Goal: Task Accomplishment & Management: Use online tool/utility

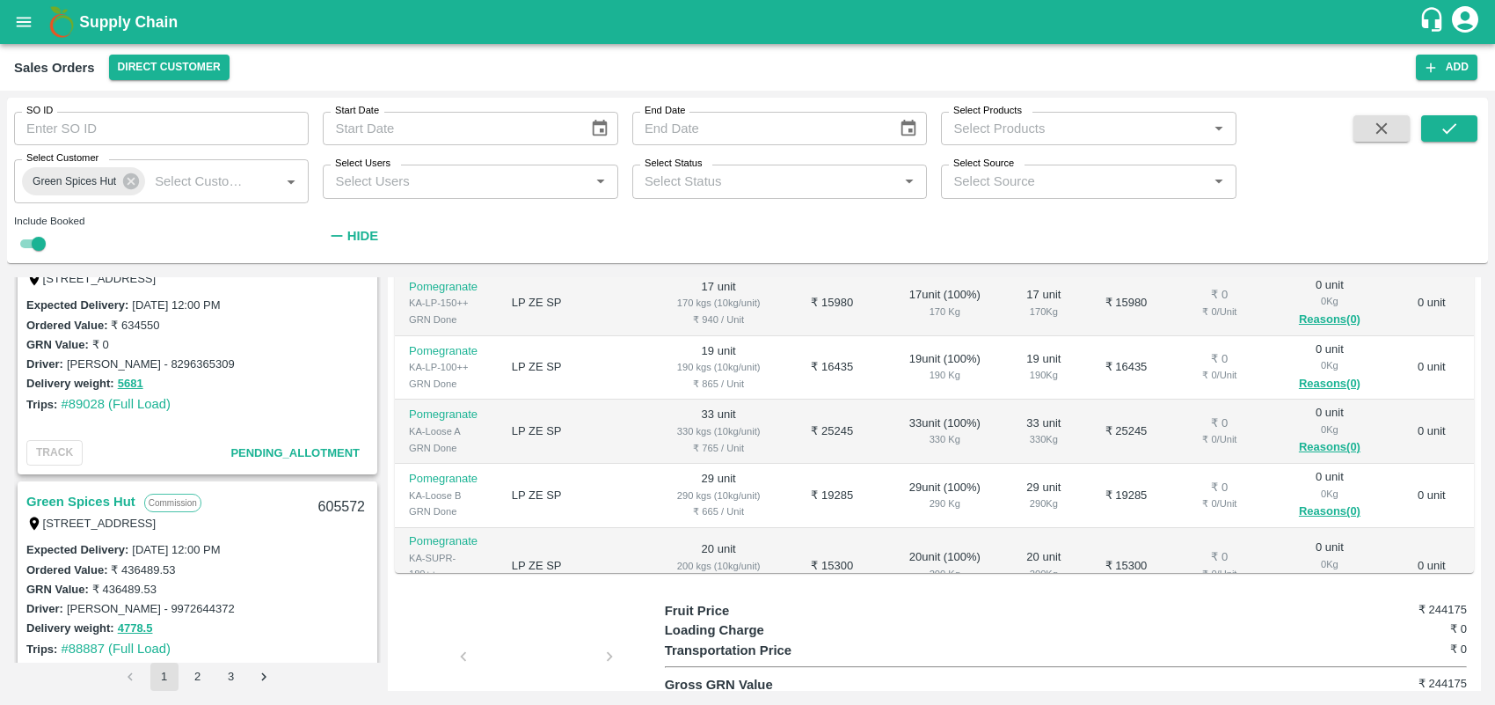
scroll to position [2210, 0]
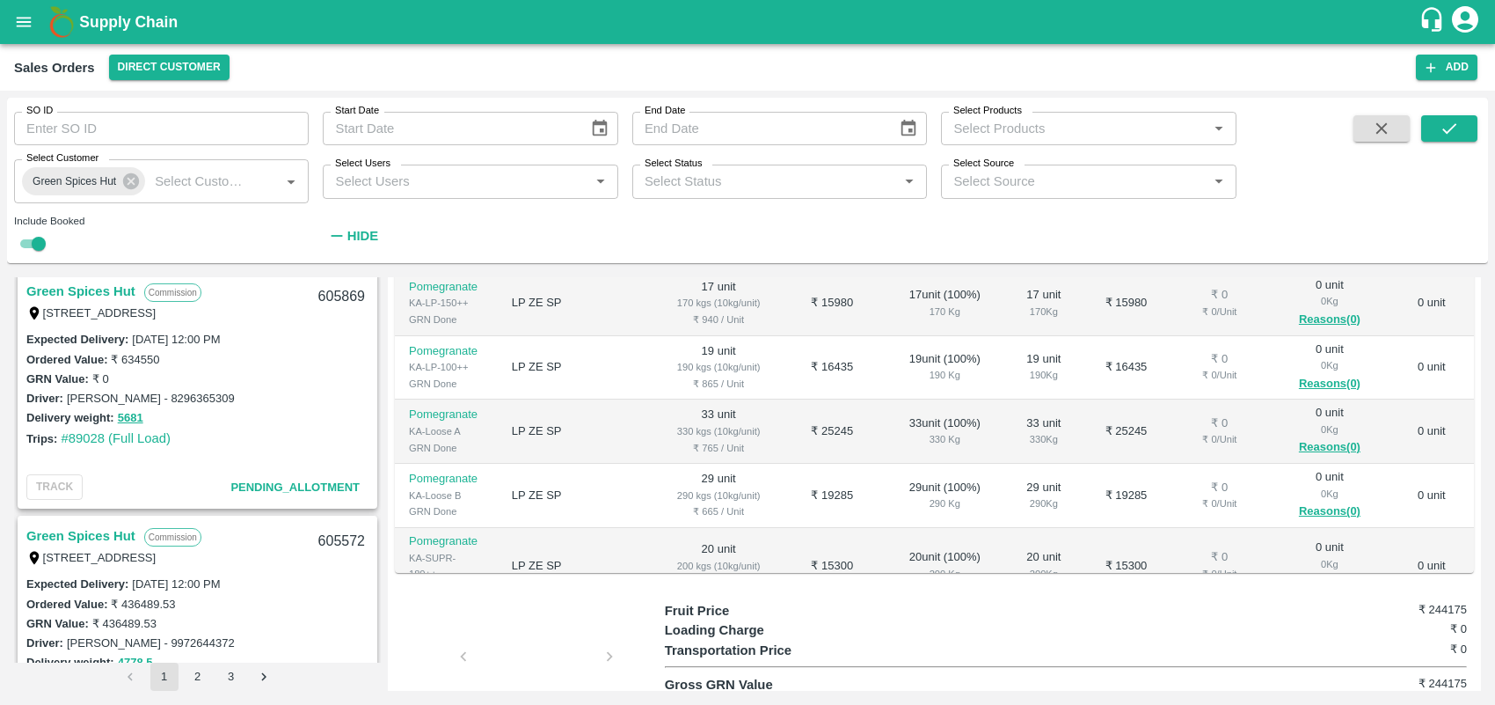
click at [90, 284] on link "Green Spices Hut" at bounding box center [80, 291] width 109 height 23
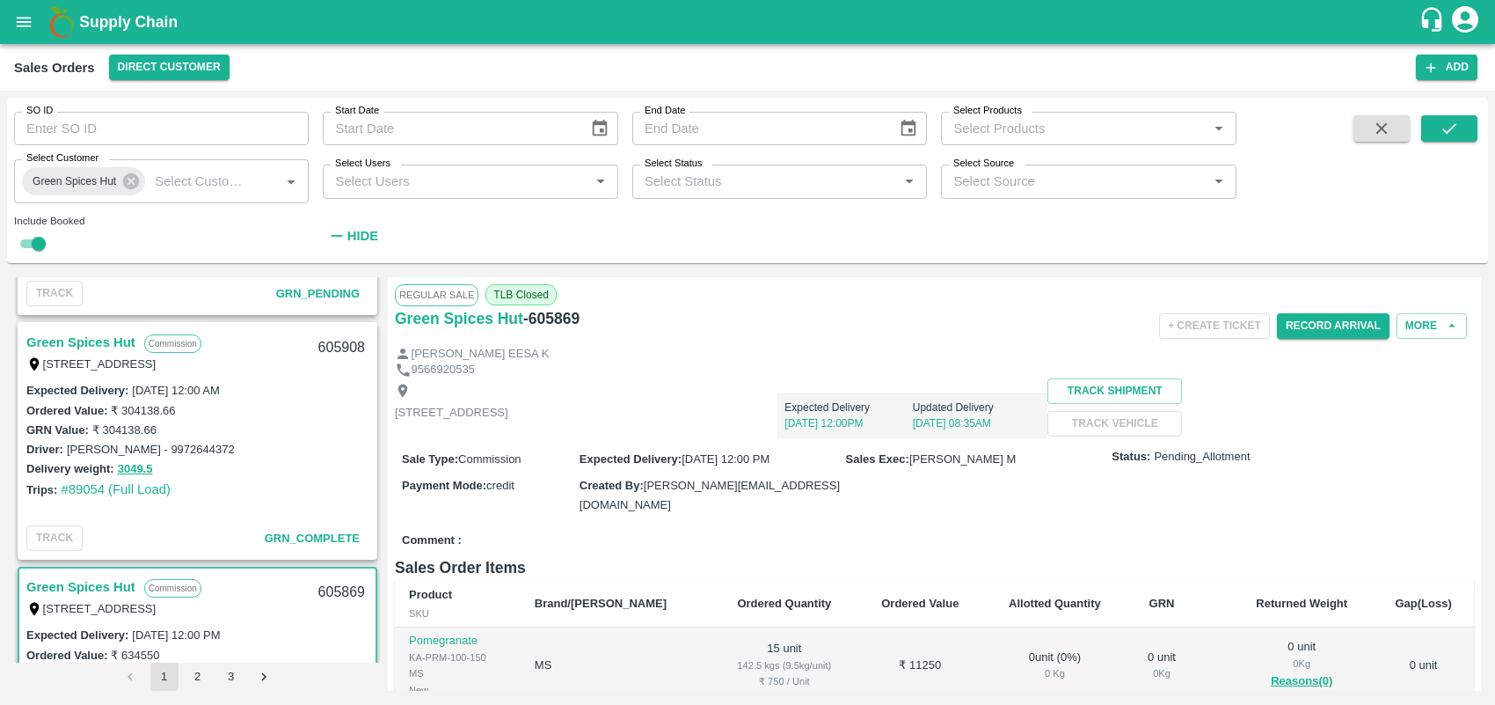
scroll to position [1896, 0]
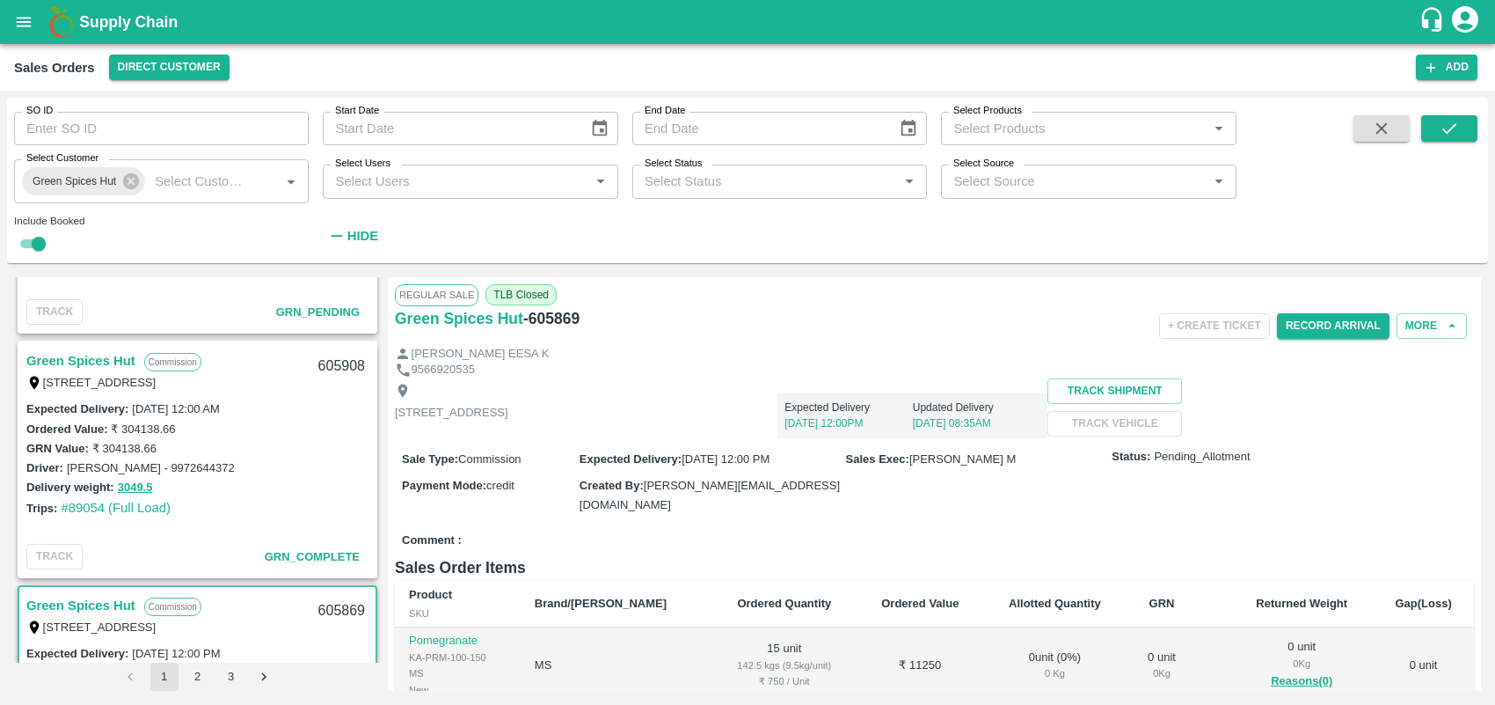
click at [97, 359] on link "Green Spices Hut" at bounding box center [80, 360] width 109 height 23
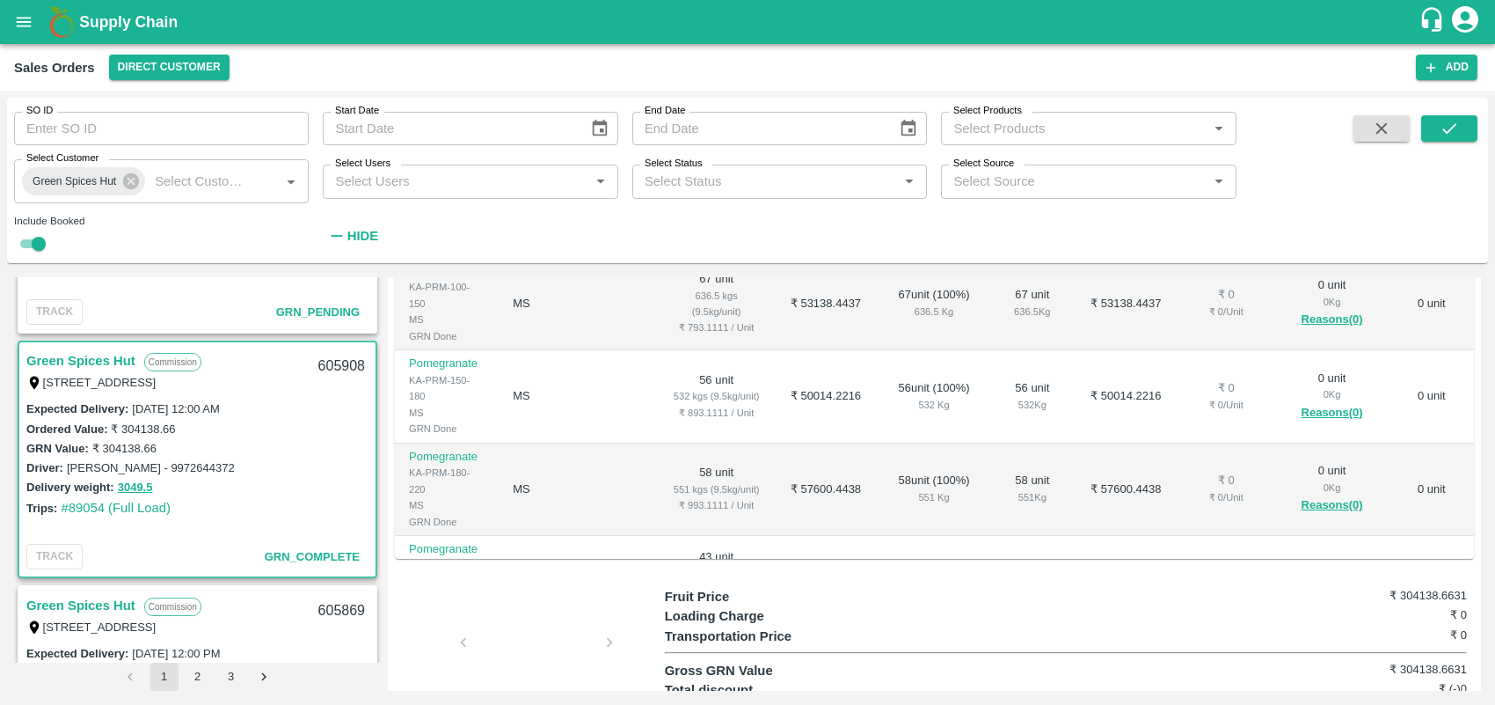
scroll to position [376, 0]
drag, startPoint x: 1494, startPoint y: 578, endPoint x: 1492, endPoint y: 516, distance: 61.6
click at [1492, 516] on div "SO ID SO ID Start Date Start Date End Date End Date Select Products Select Prod…" at bounding box center [747, 398] width 1495 height 614
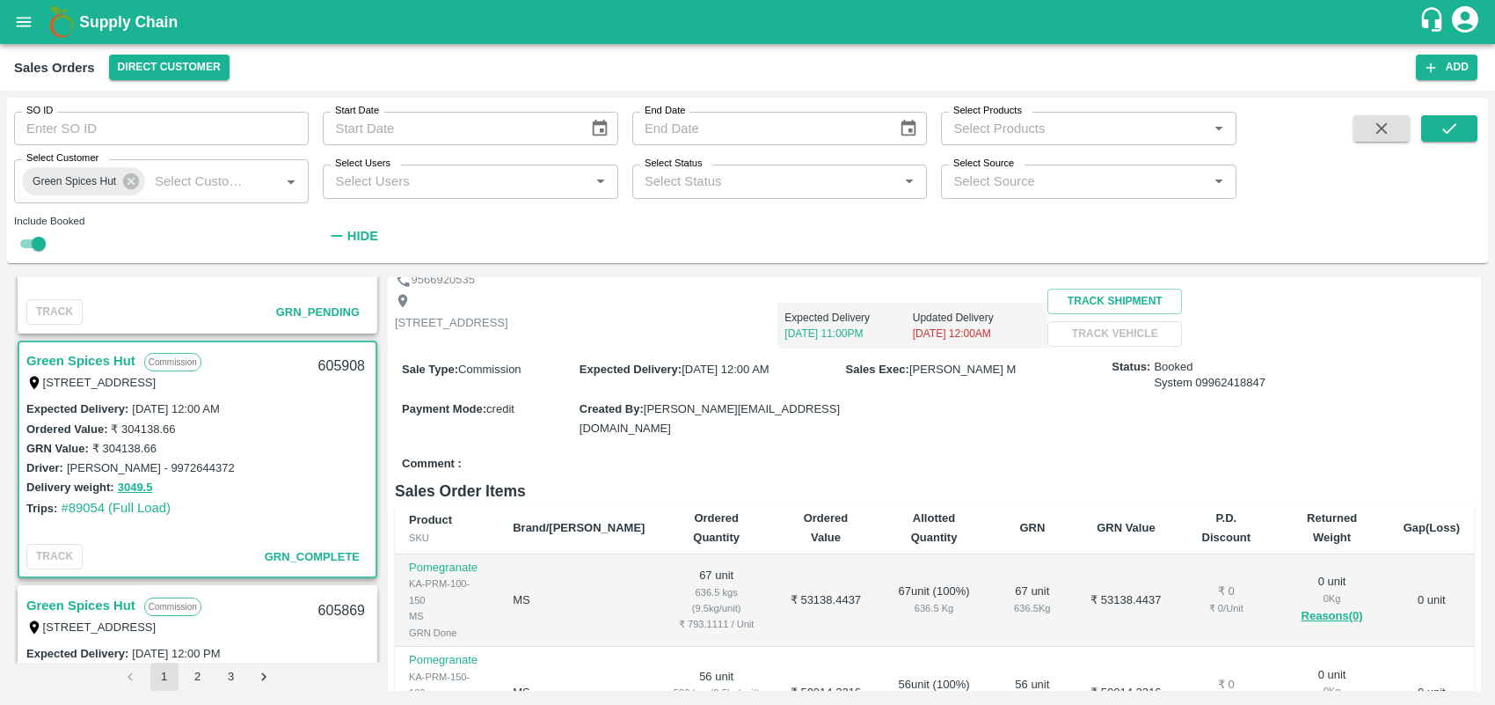
scroll to position [0, 0]
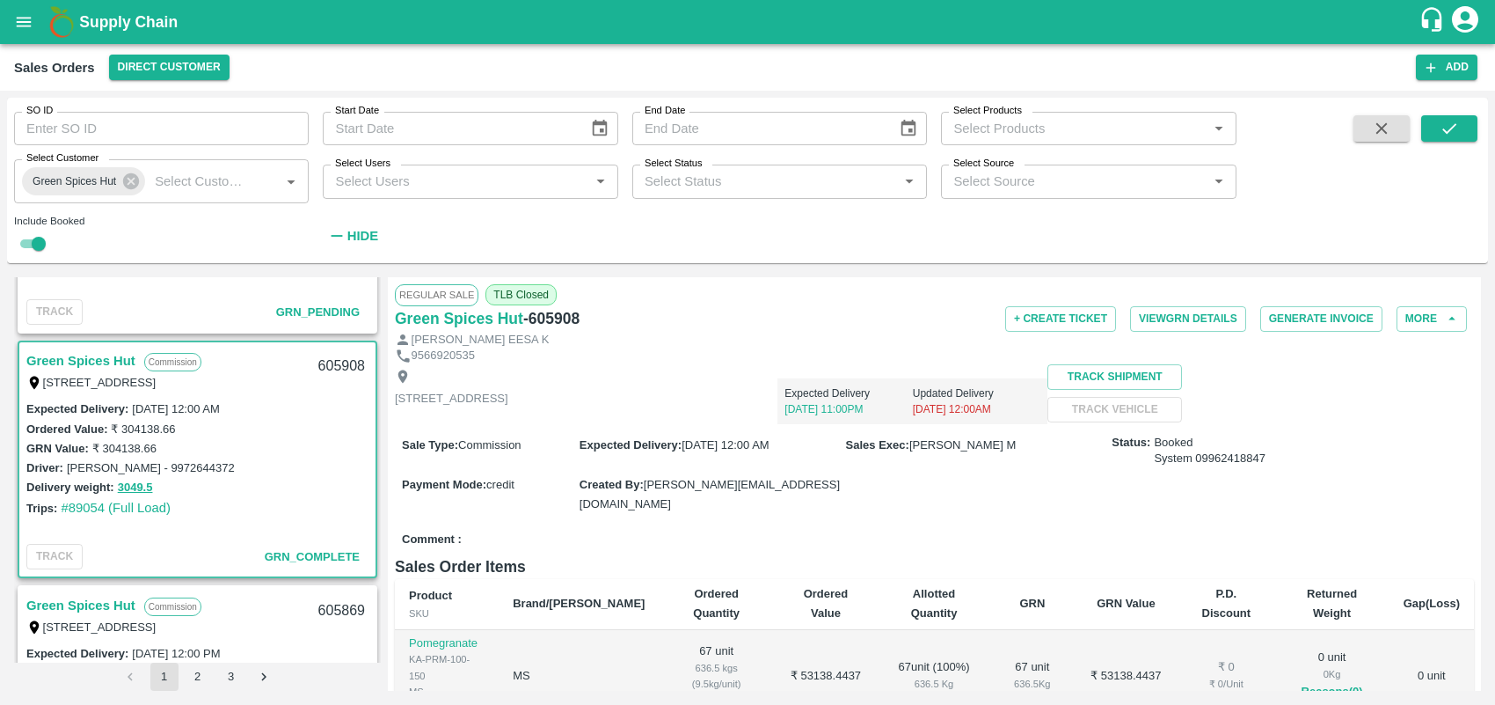
click at [1309, 302] on div "Regular Sale TLB Closed" at bounding box center [934, 294] width 1079 height 21
click at [1313, 314] on button "Generate Invoice" at bounding box center [1321, 319] width 122 height 26
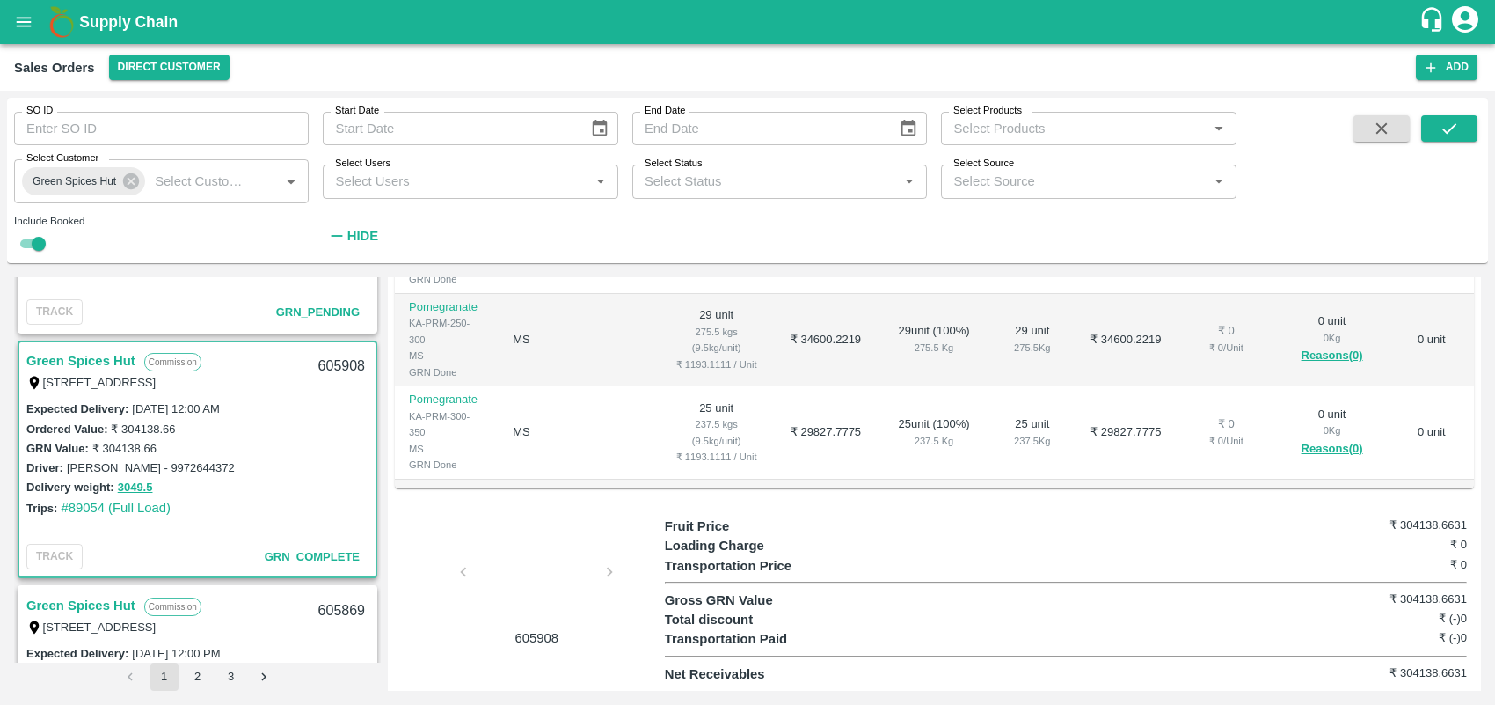
scroll to position [255, 0]
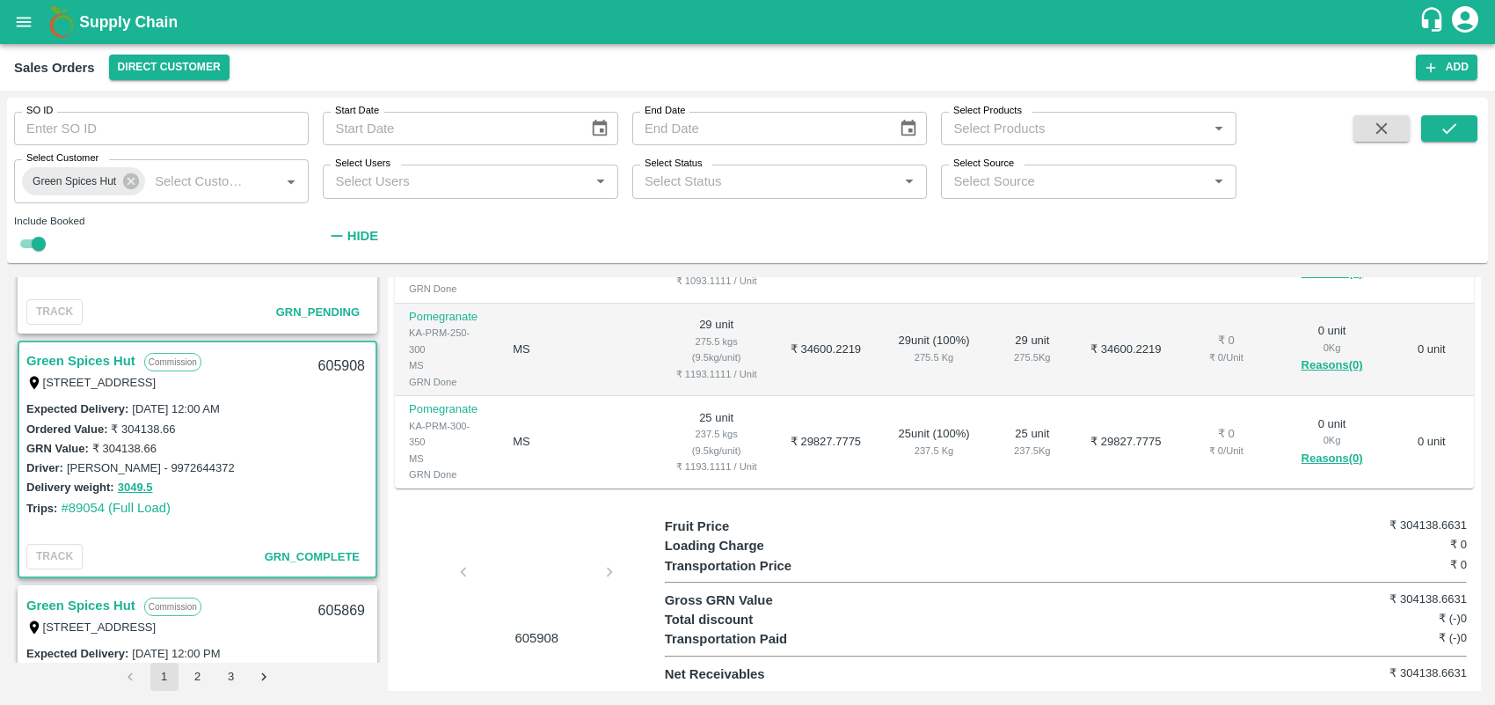
click at [1366, 501] on div "0 unit 0 Kg Reasons(0)" at bounding box center [1333, 527] width 86 height 53
drag, startPoint x: 376, startPoint y: 406, endPoint x: 376, endPoint y: 422, distance: 15.8
click at [376, 422] on div "Green Spices Hut Commission [STREET_ADDRESS] 606299 Expected Delivery : [DATE] …" at bounding box center [197, 469] width 367 height 385
click at [471, 599] on div at bounding box center [537, 576] width 132 height 93
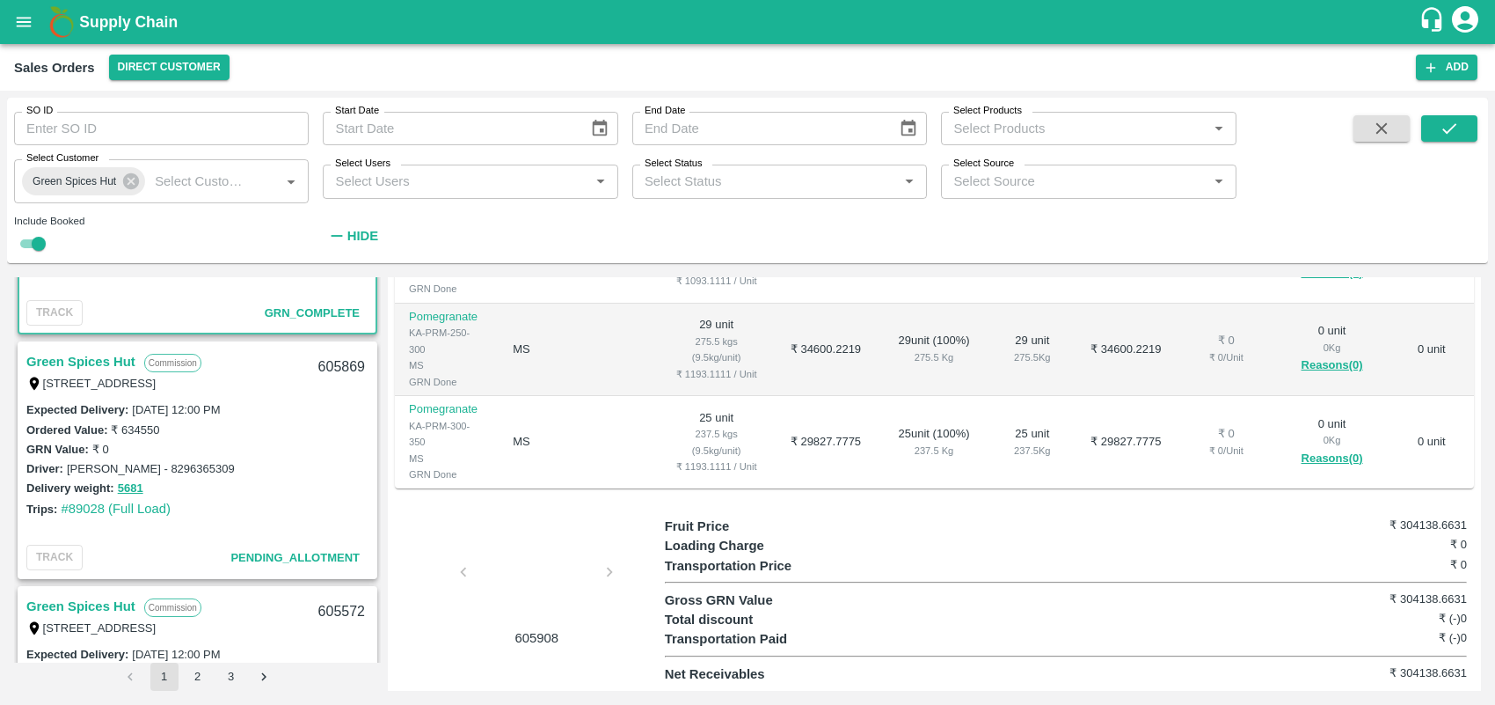
scroll to position [2158, 0]
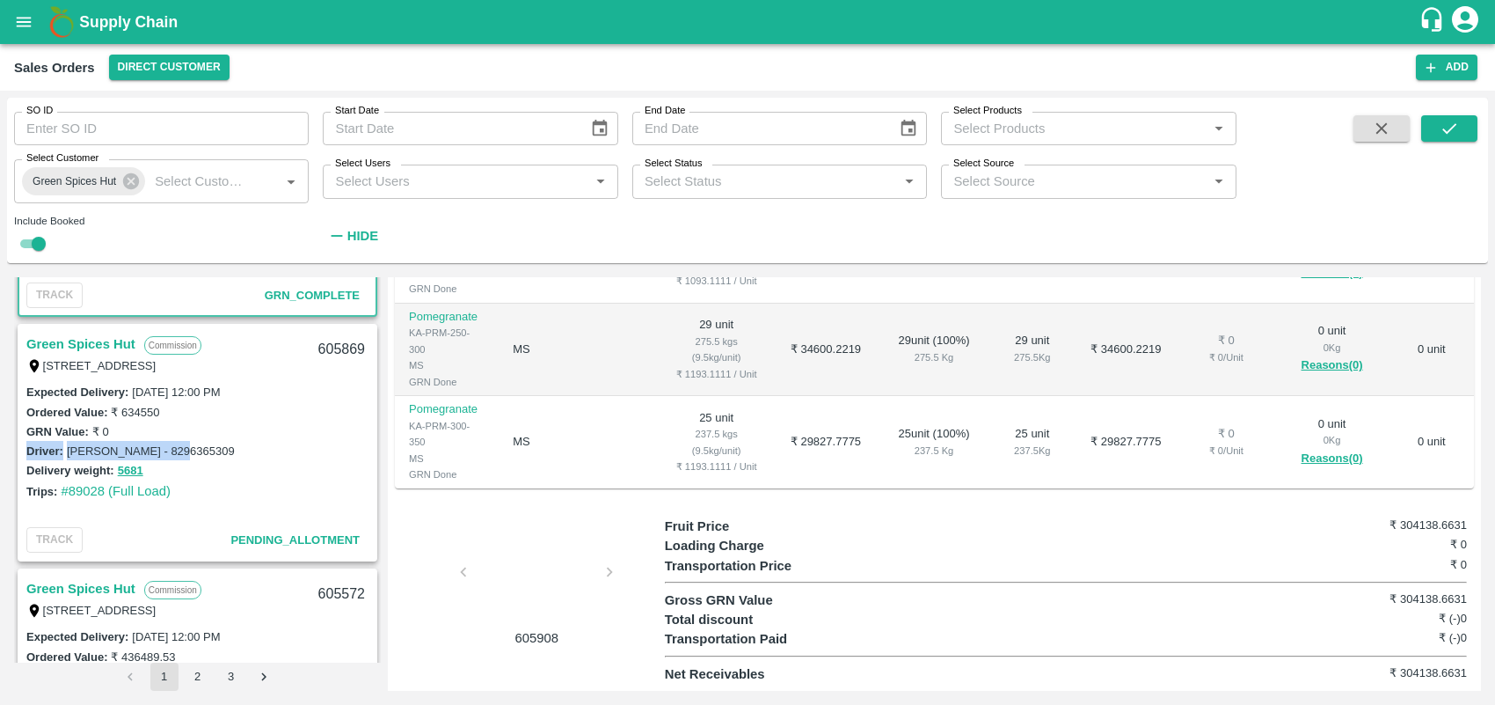
drag, startPoint x: 380, startPoint y: 427, endPoint x: 381, endPoint y: 442, distance: 15.9
click at [381, 442] on div "Green Spices Hut Commission [STREET_ADDRESS] 606299 Expected Delivery : [DATE] …" at bounding box center [747, 483] width 1467 height 413
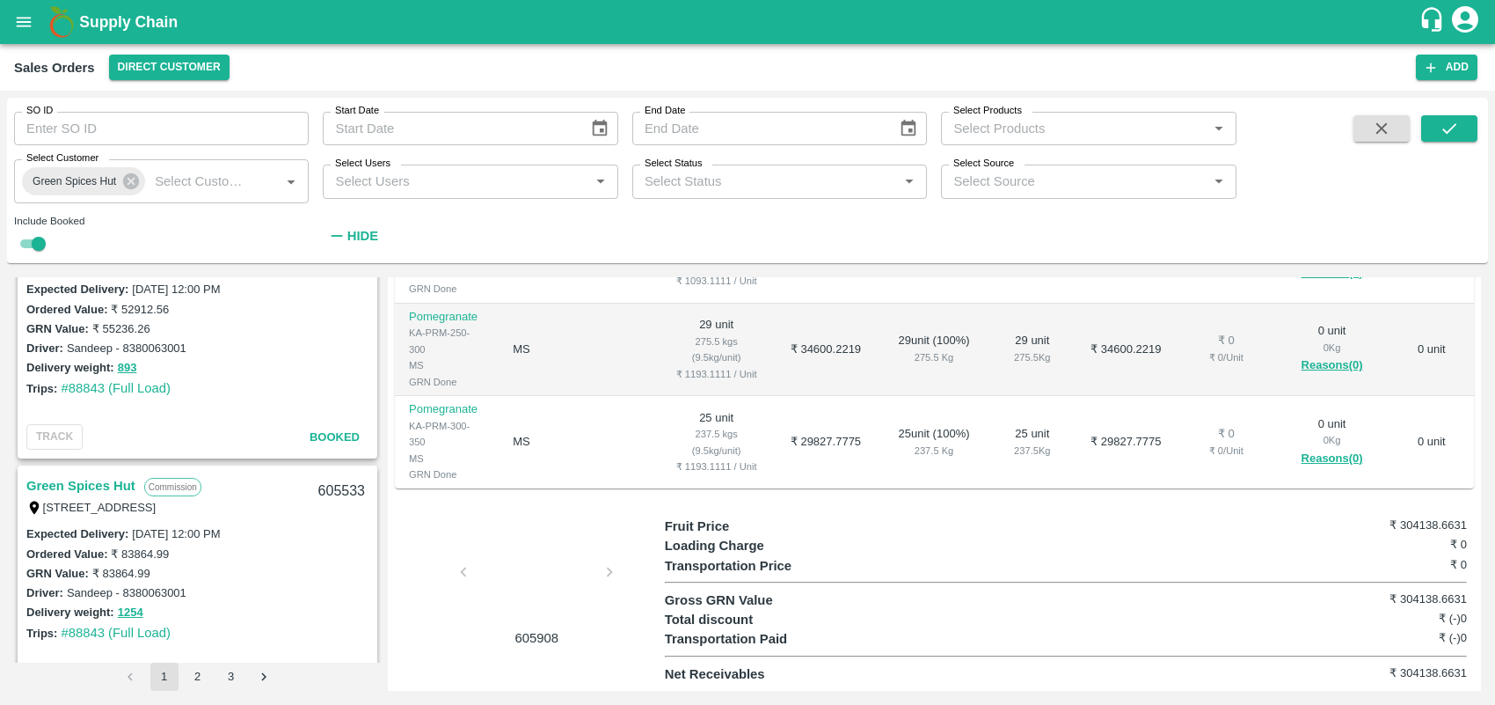
scroll to position [2767, 0]
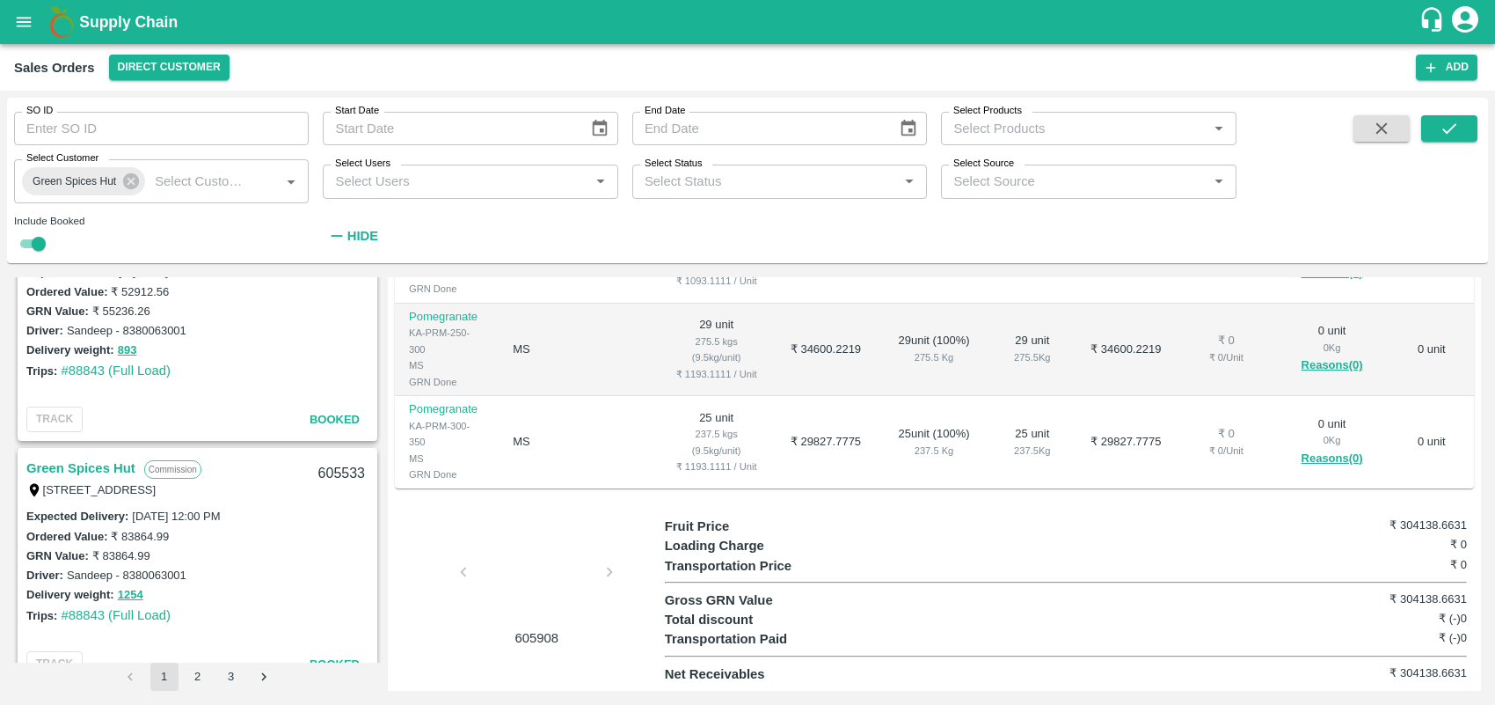
click at [71, 462] on link "Green Spices Hut" at bounding box center [80, 468] width 109 height 23
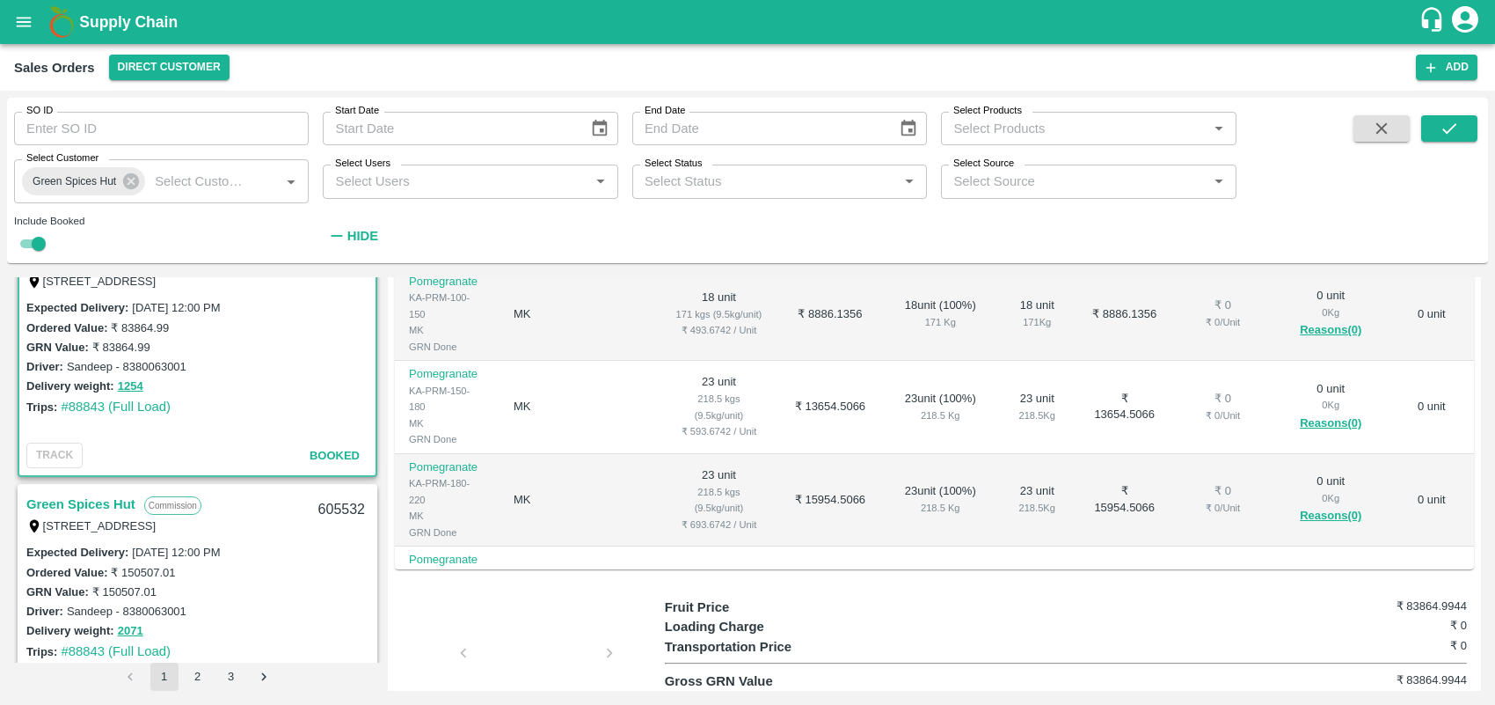
scroll to position [3045, 0]
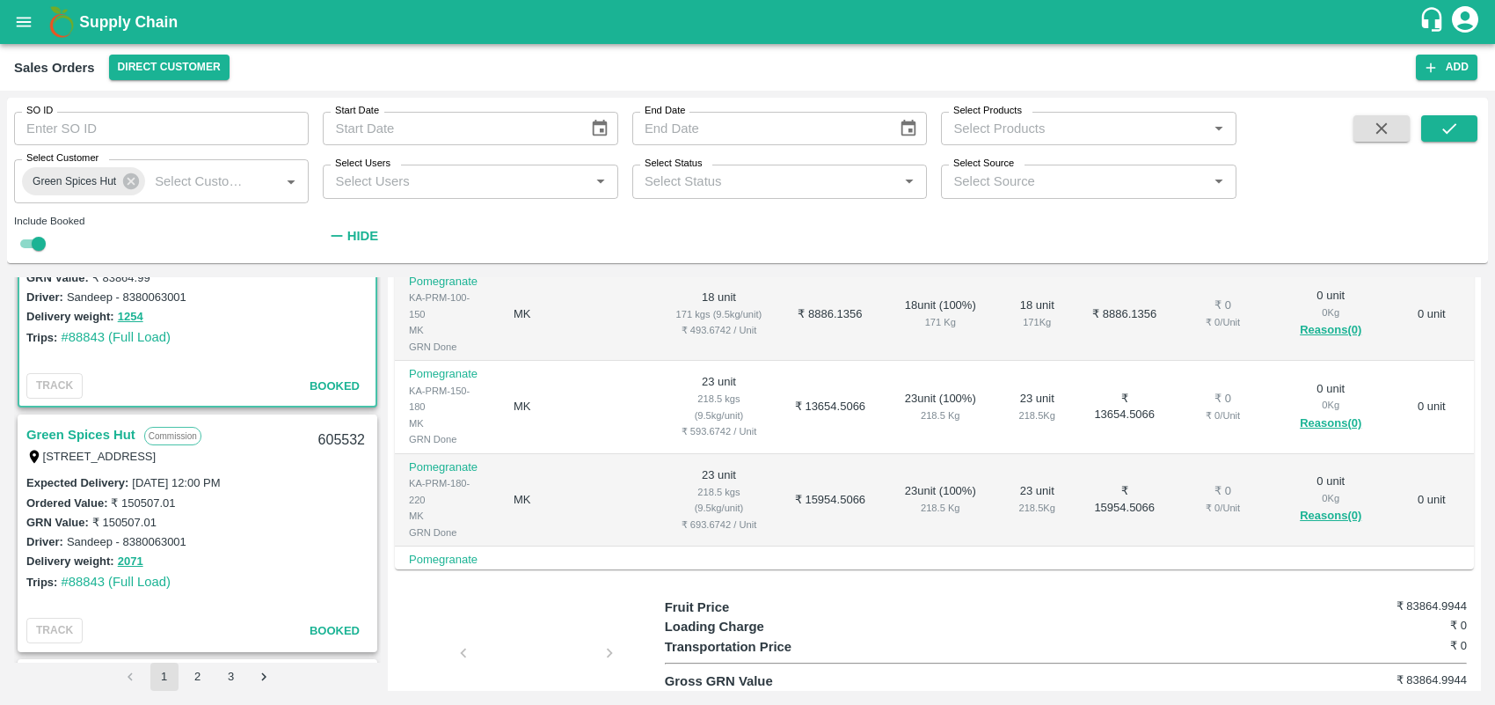
click at [102, 435] on link "Green Spices Hut" at bounding box center [80, 434] width 109 height 23
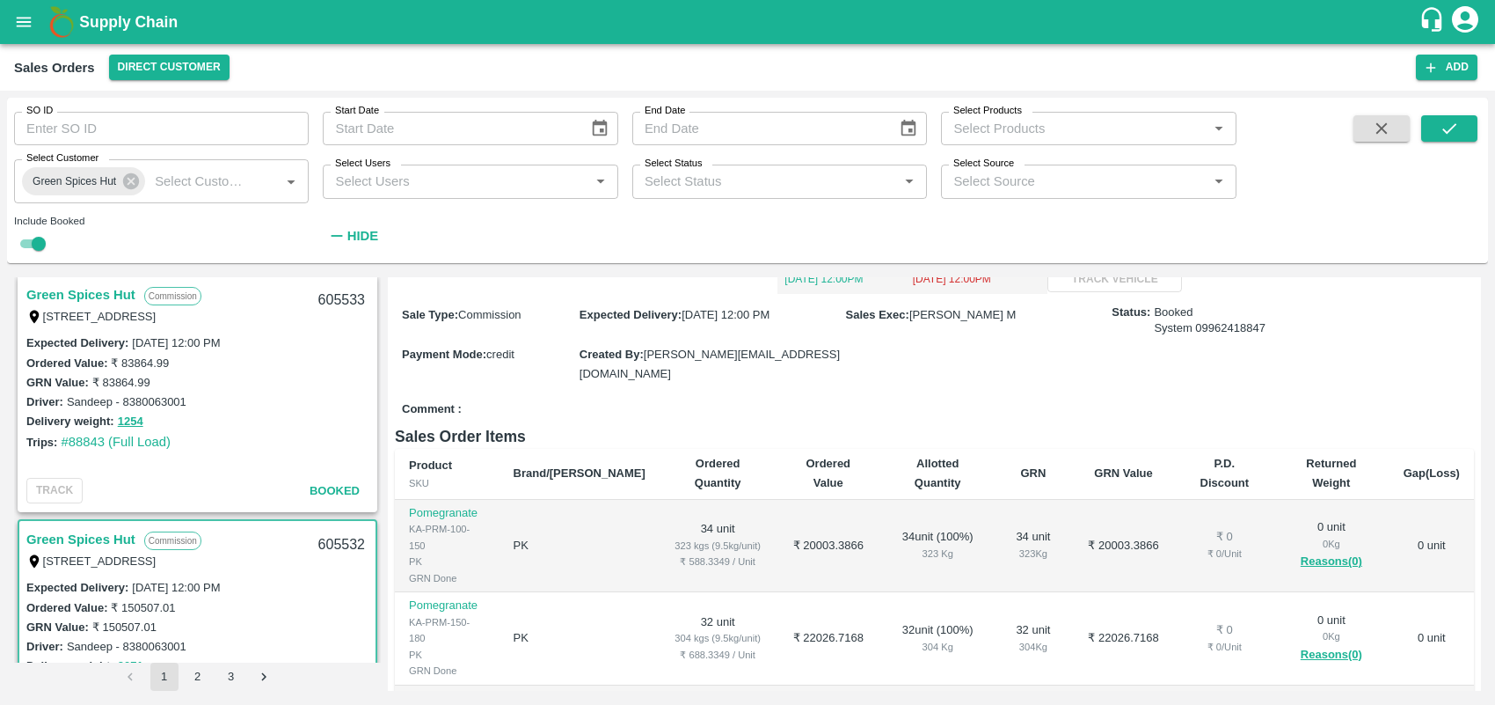
scroll to position [2905, 0]
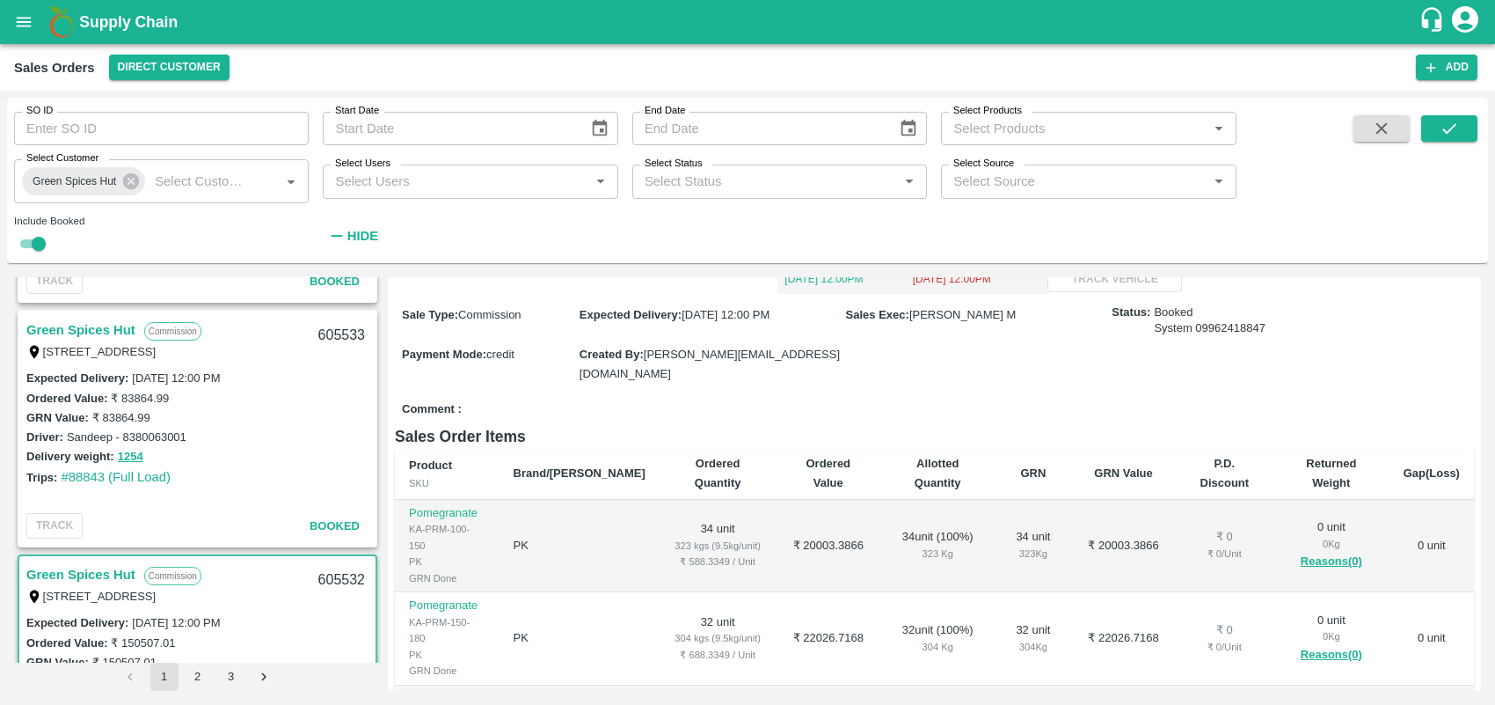
click at [92, 330] on link "Green Spices Hut" at bounding box center [80, 329] width 109 height 23
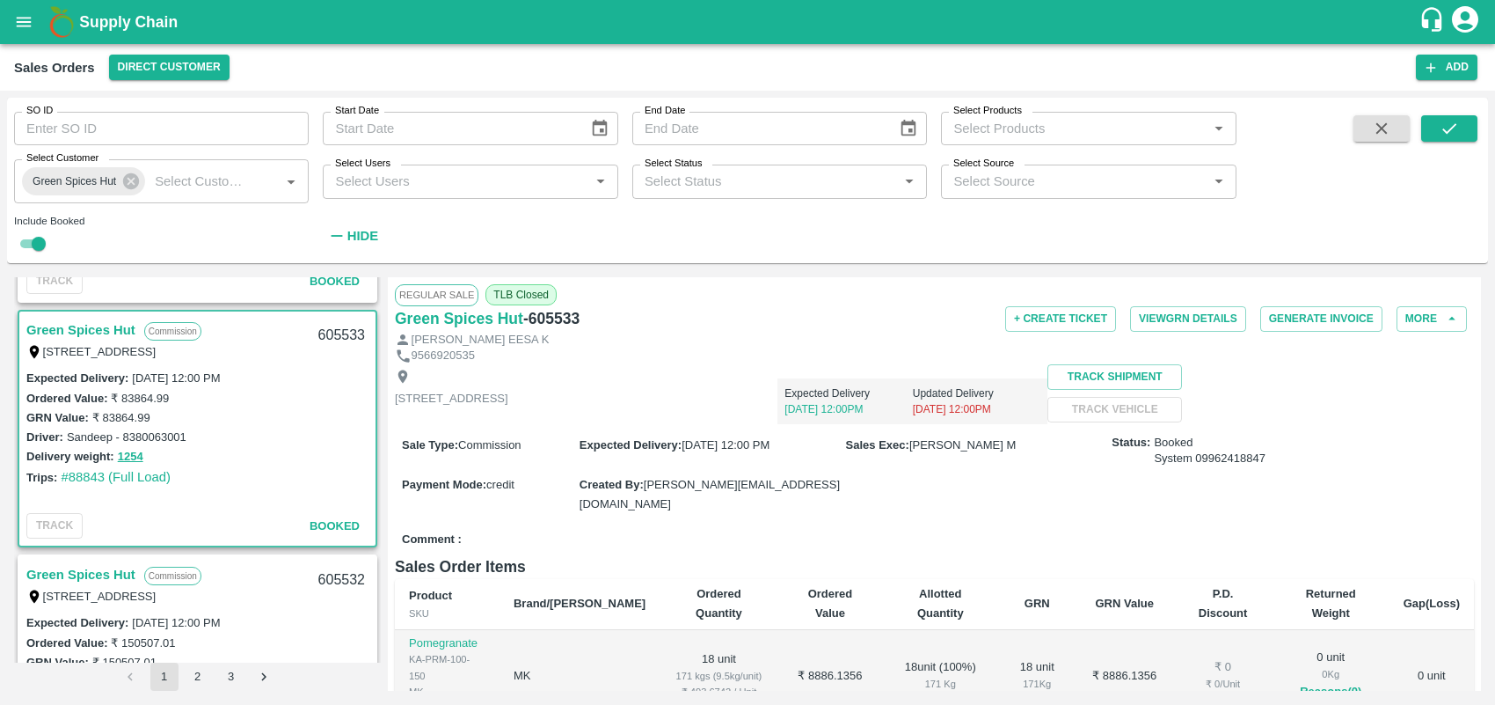
drag, startPoint x: 1476, startPoint y: 413, endPoint x: 1480, endPoint y: 447, distance: 33.6
click at [1480, 447] on div "Regular Sale TLB Closed Green Spices Hut - 605533 + Create Ticket View GRN Deta…" at bounding box center [934, 483] width 1093 height 413
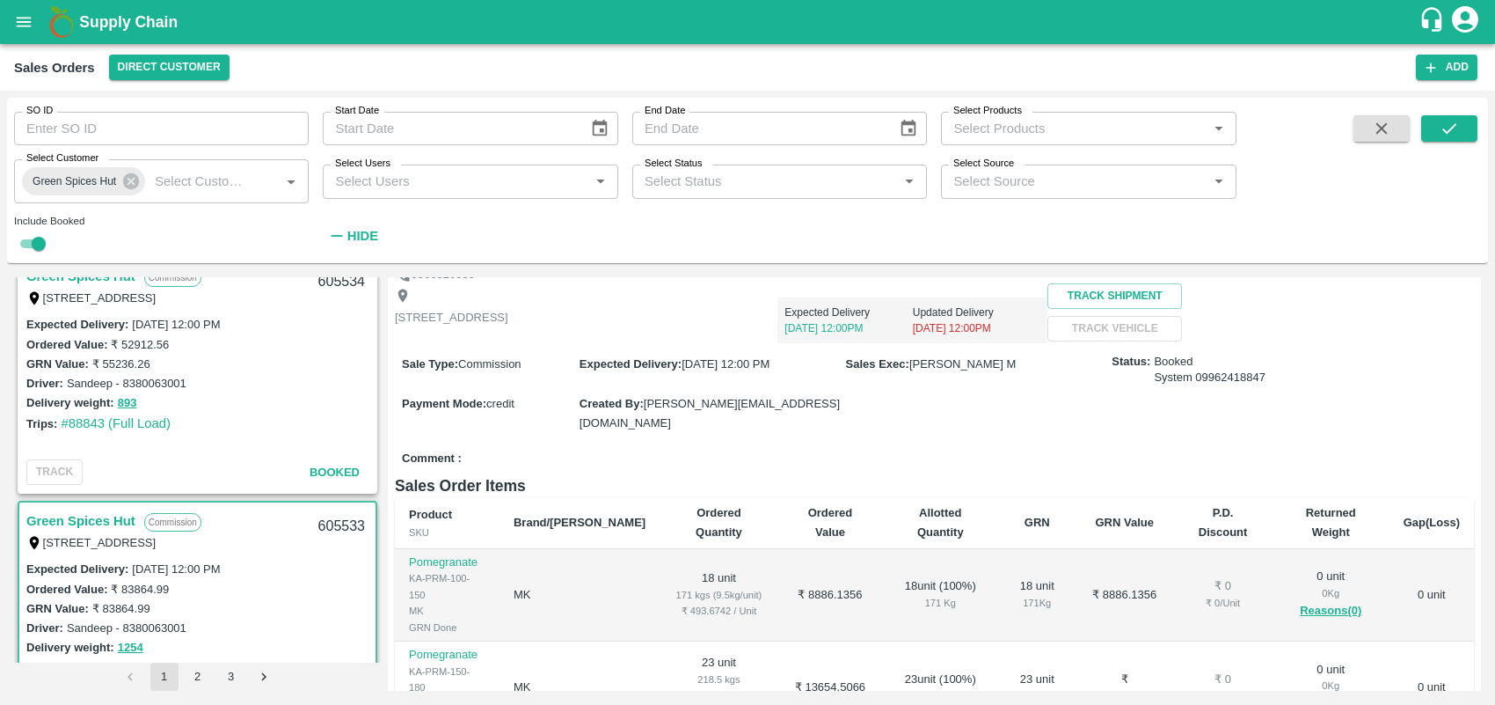
scroll to position [2663, 0]
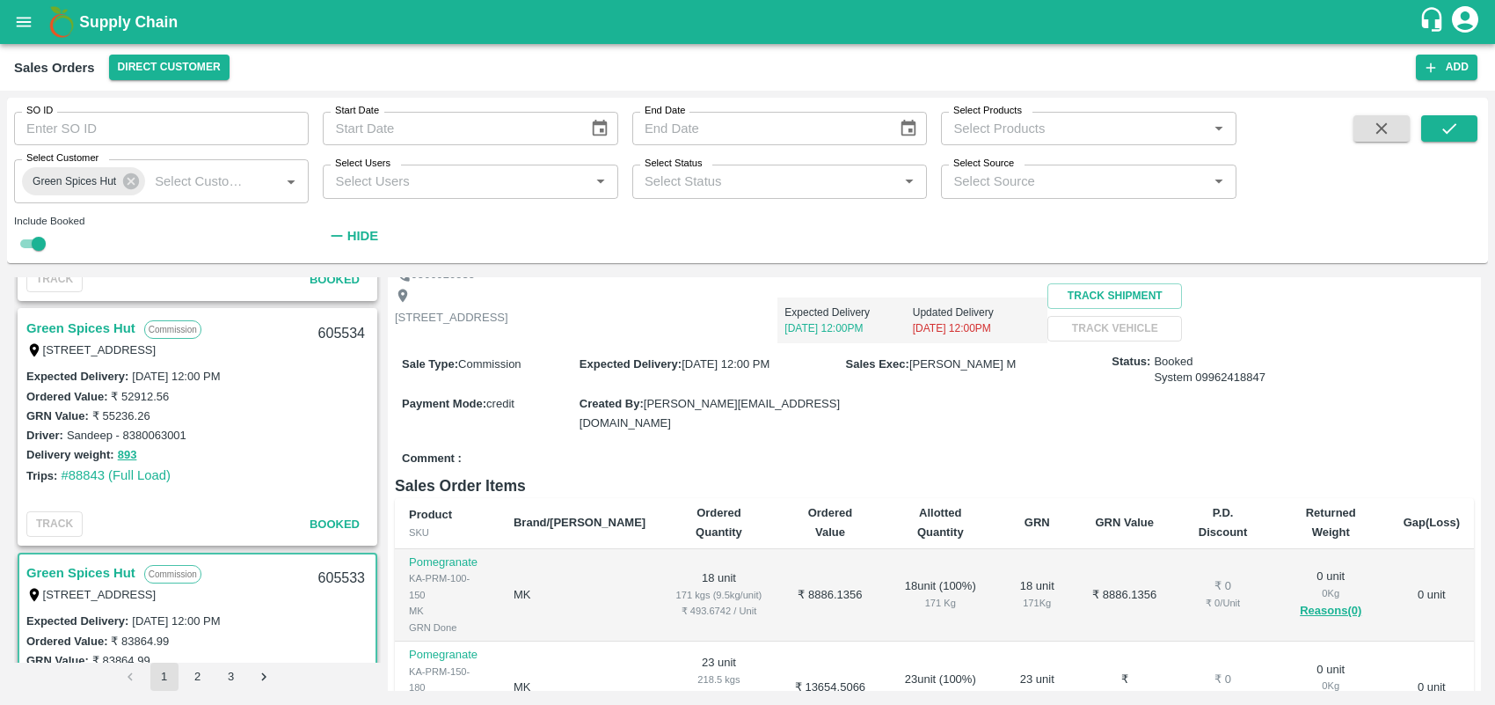
click at [1297, 474] on div "Comment :" at bounding box center [934, 458] width 1079 height 31
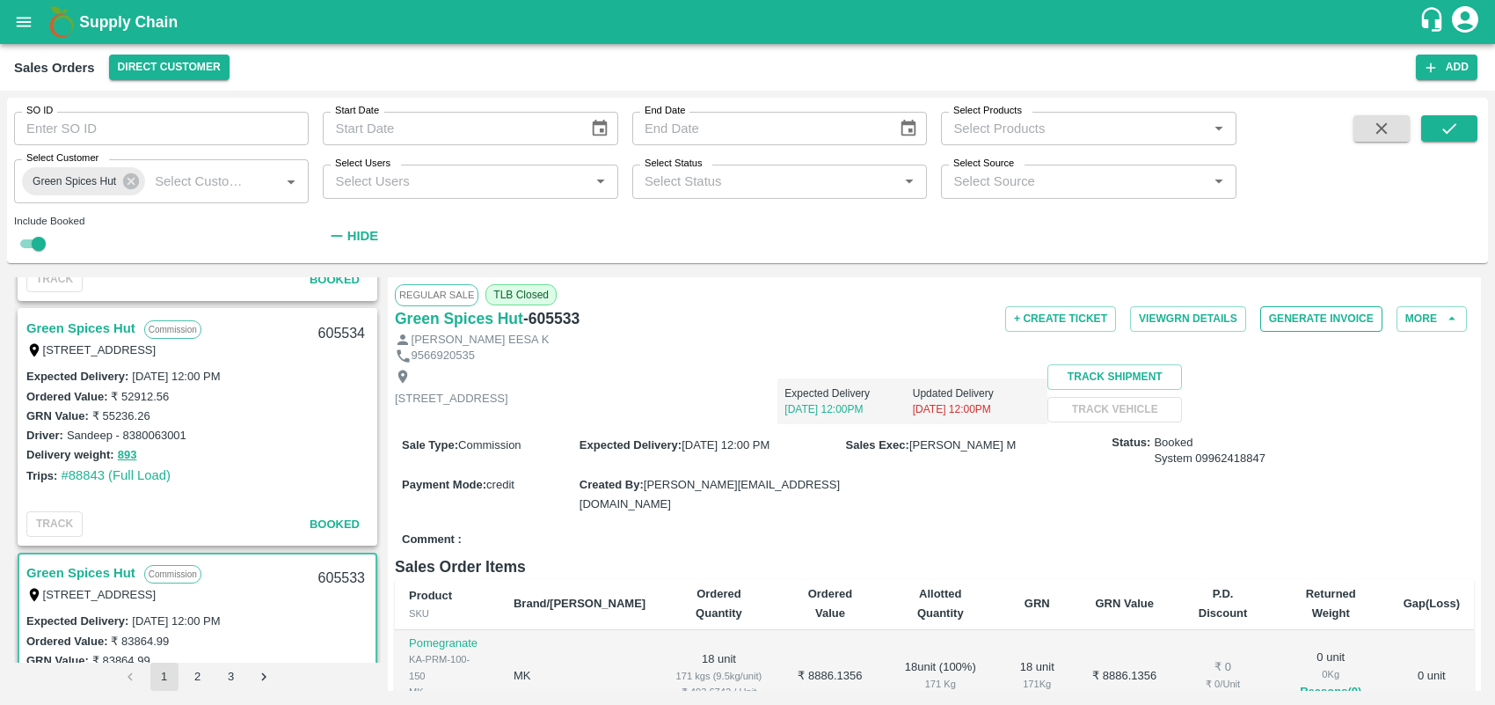
click at [1324, 321] on button "Generate Invoice" at bounding box center [1321, 319] width 122 height 26
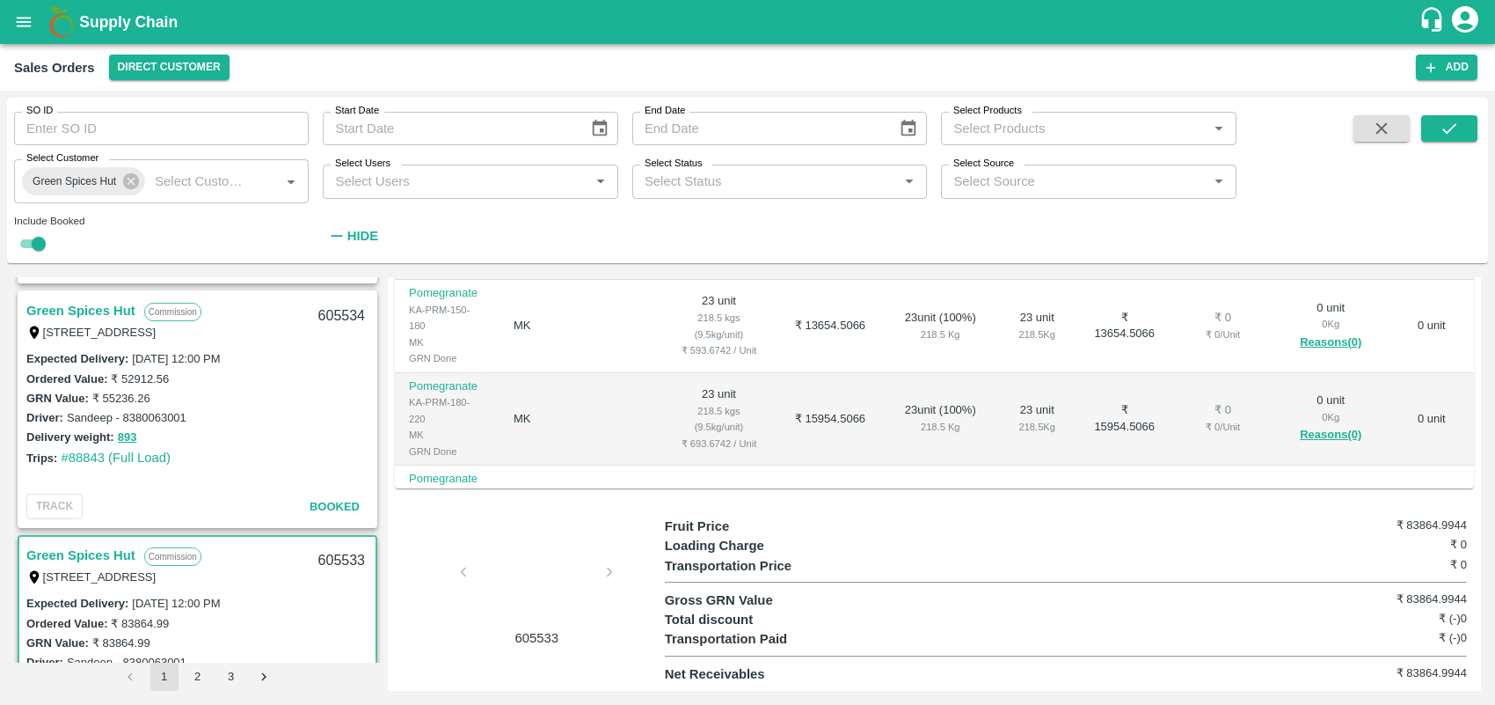
scroll to position [2663, 0]
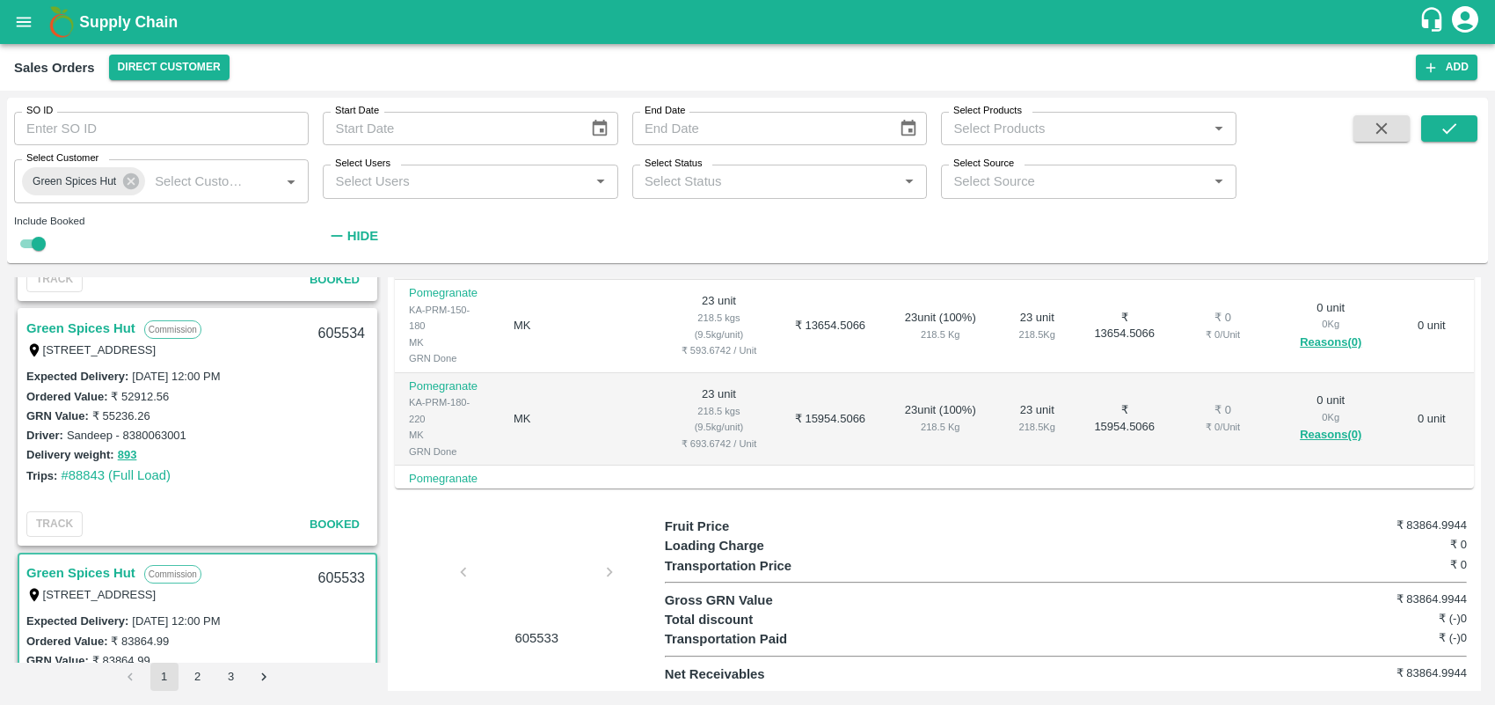
click at [99, 321] on link "Green Spices Hut" at bounding box center [80, 328] width 109 height 23
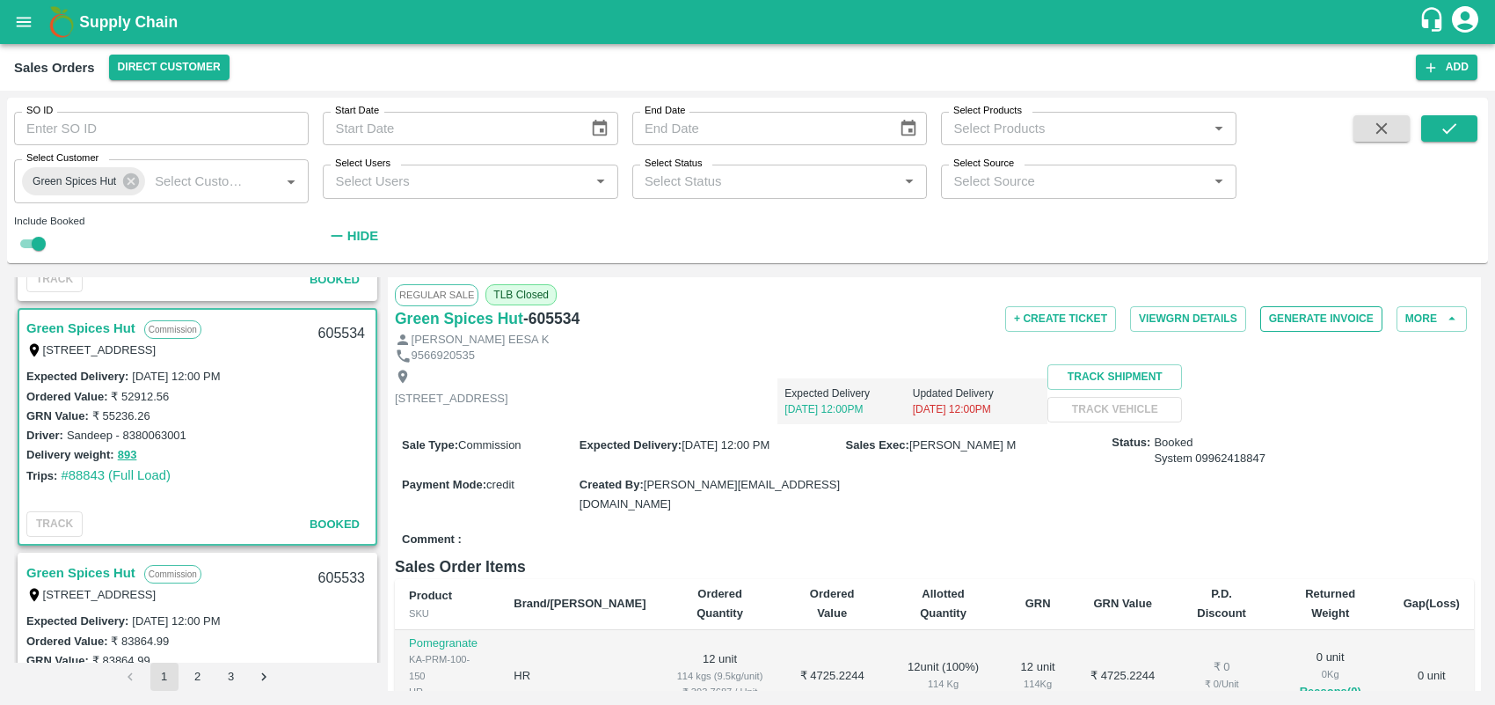
click at [1320, 324] on button "Generate Invoice" at bounding box center [1321, 319] width 122 height 26
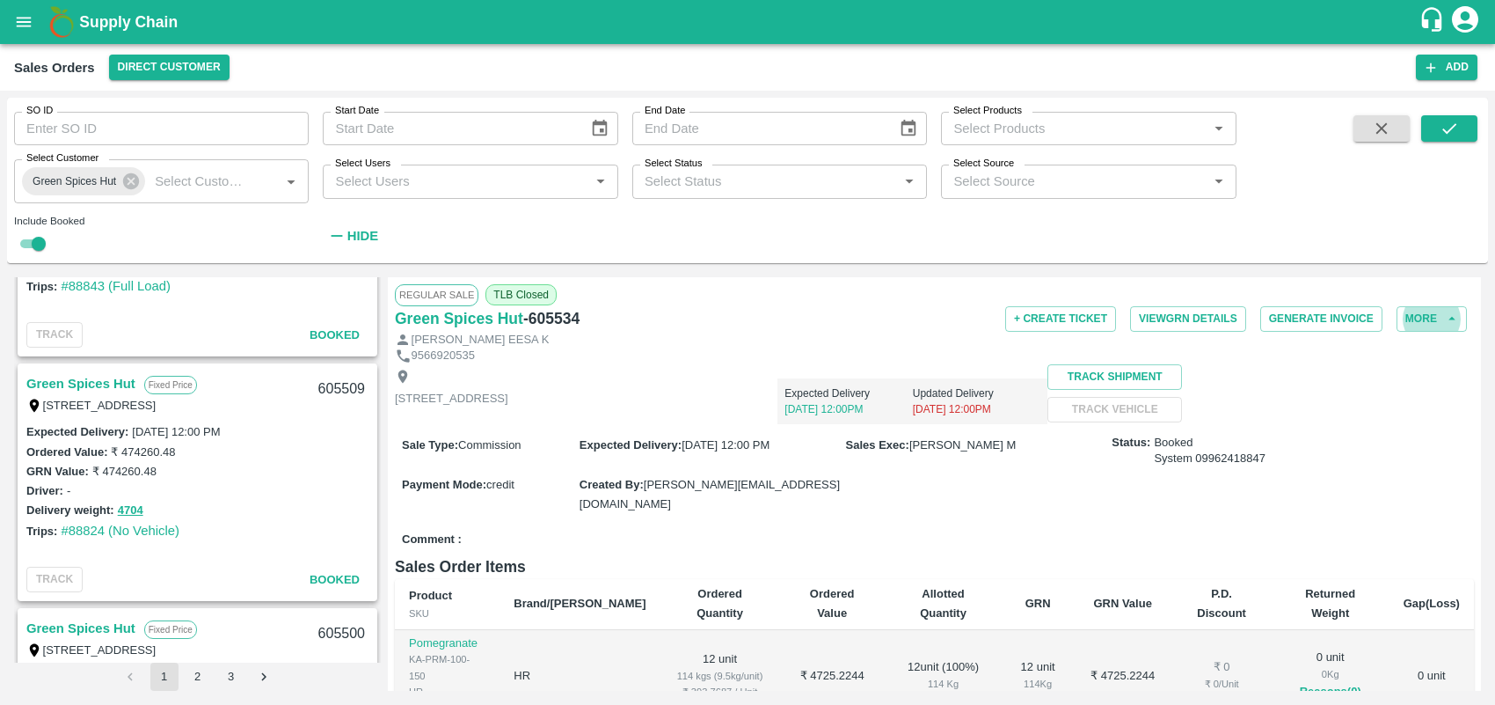
scroll to position [3358, 0]
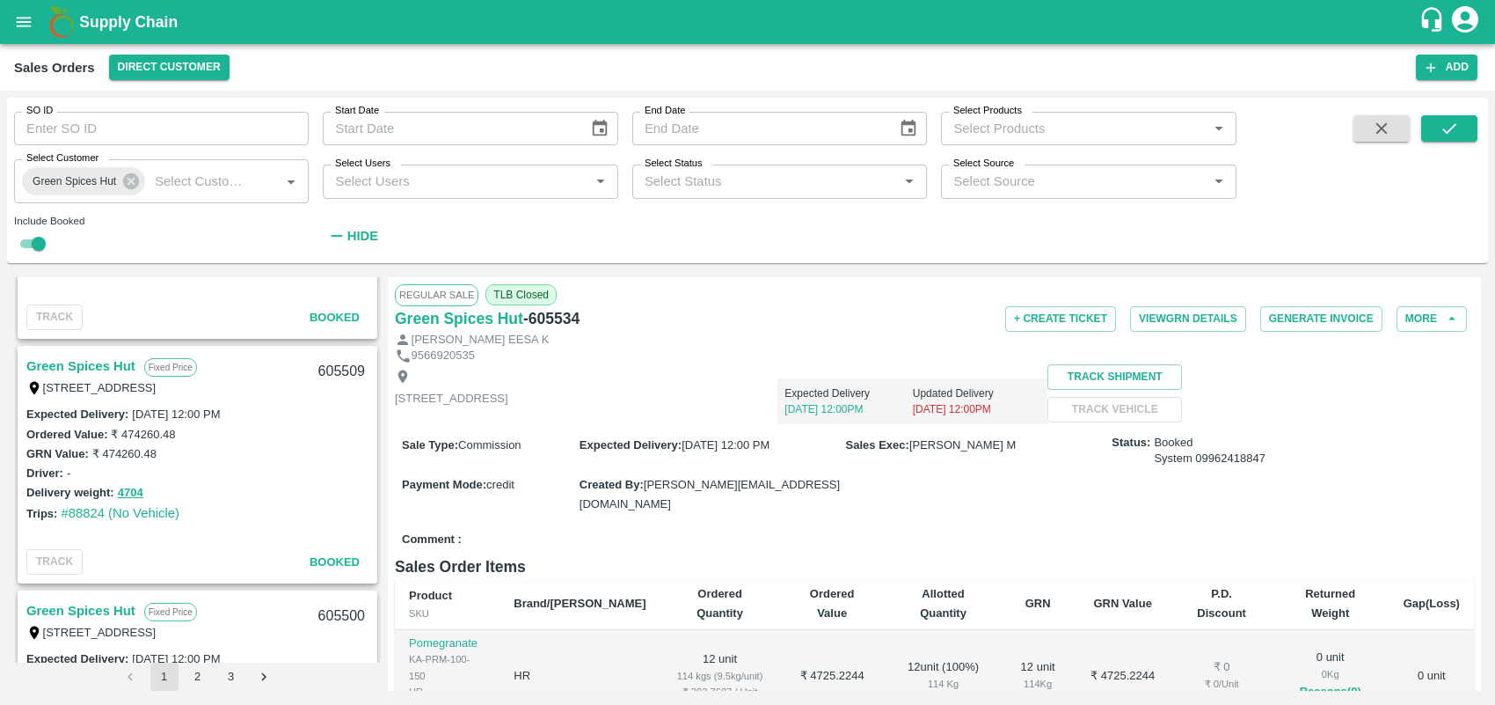
click at [79, 357] on link "Green Spices Hut" at bounding box center [80, 365] width 109 height 23
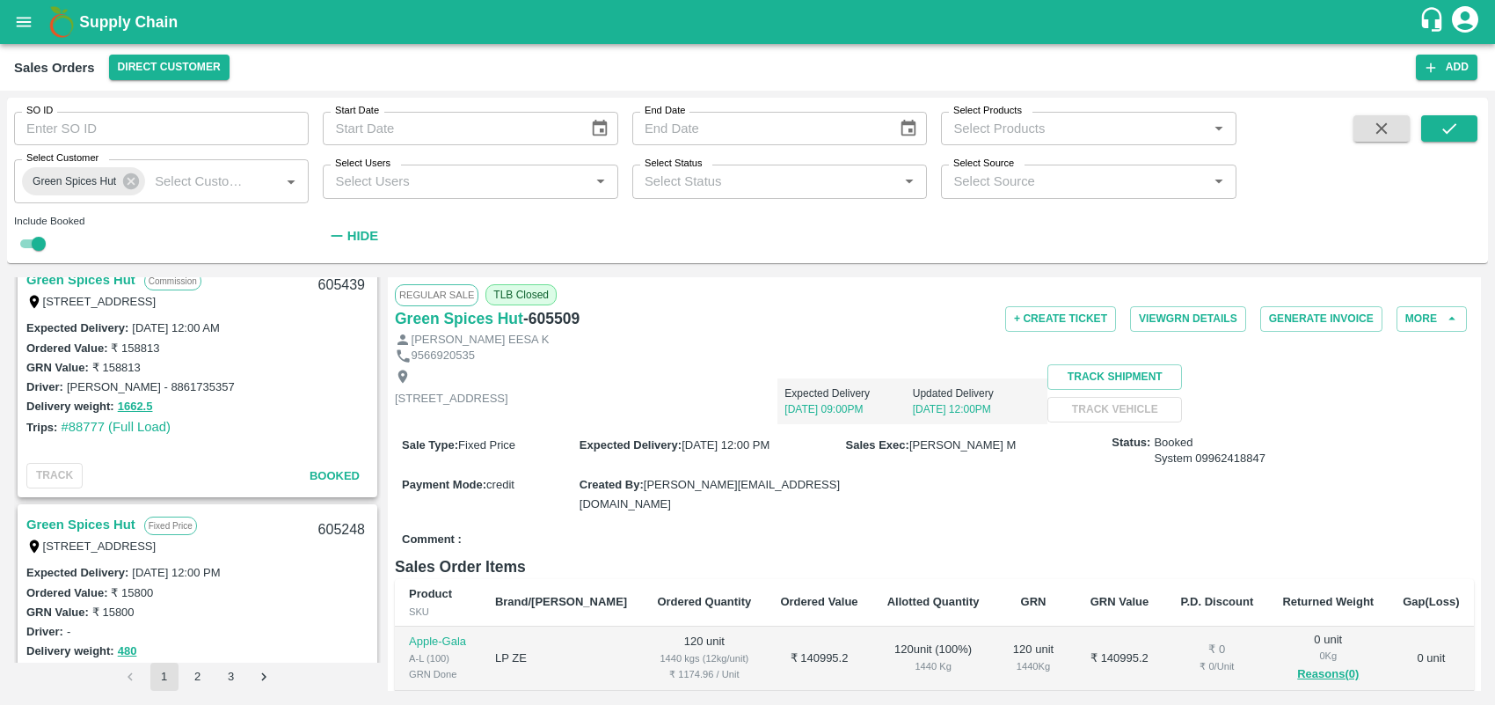
scroll to position [3968, 0]
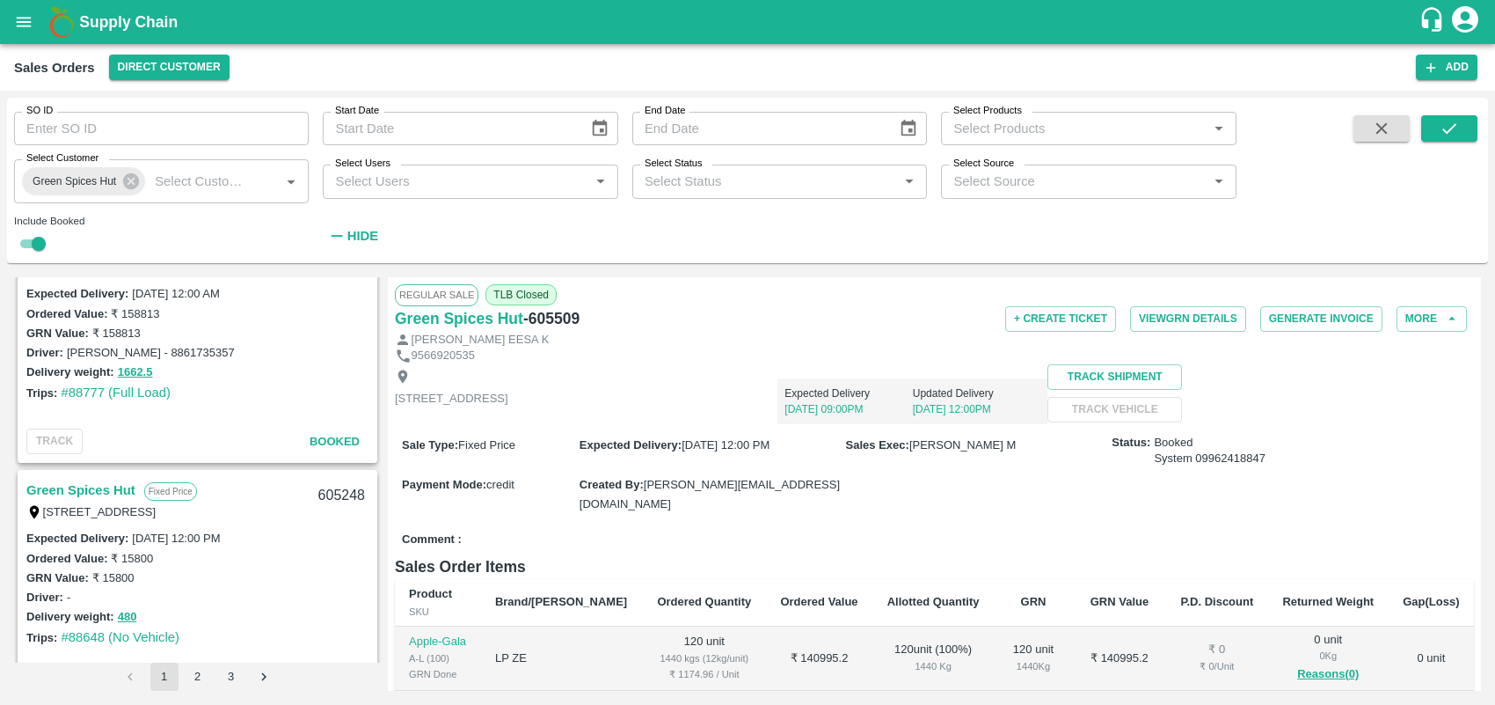
drag, startPoint x: 384, startPoint y: 539, endPoint x: 384, endPoint y: 556, distance: 16.7
click at [384, 556] on div "Green Spices Hut Commission [STREET_ADDRESS] 606299 Expected Delivery : [DATE] …" at bounding box center [747, 483] width 1467 height 413
click at [356, 559] on div "Ordered Value: ₹ 15800" at bounding box center [197, 557] width 342 height 19
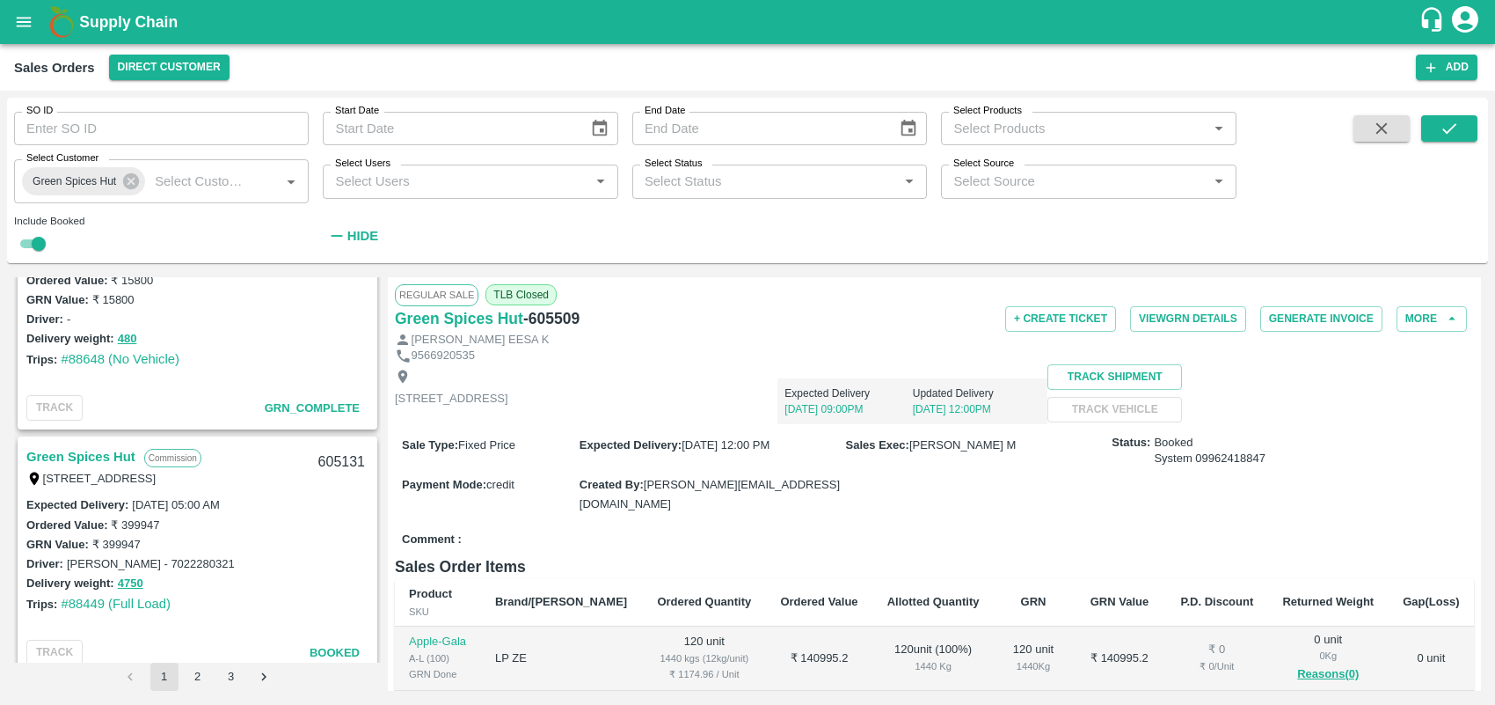
scroll to position [4264, 0]
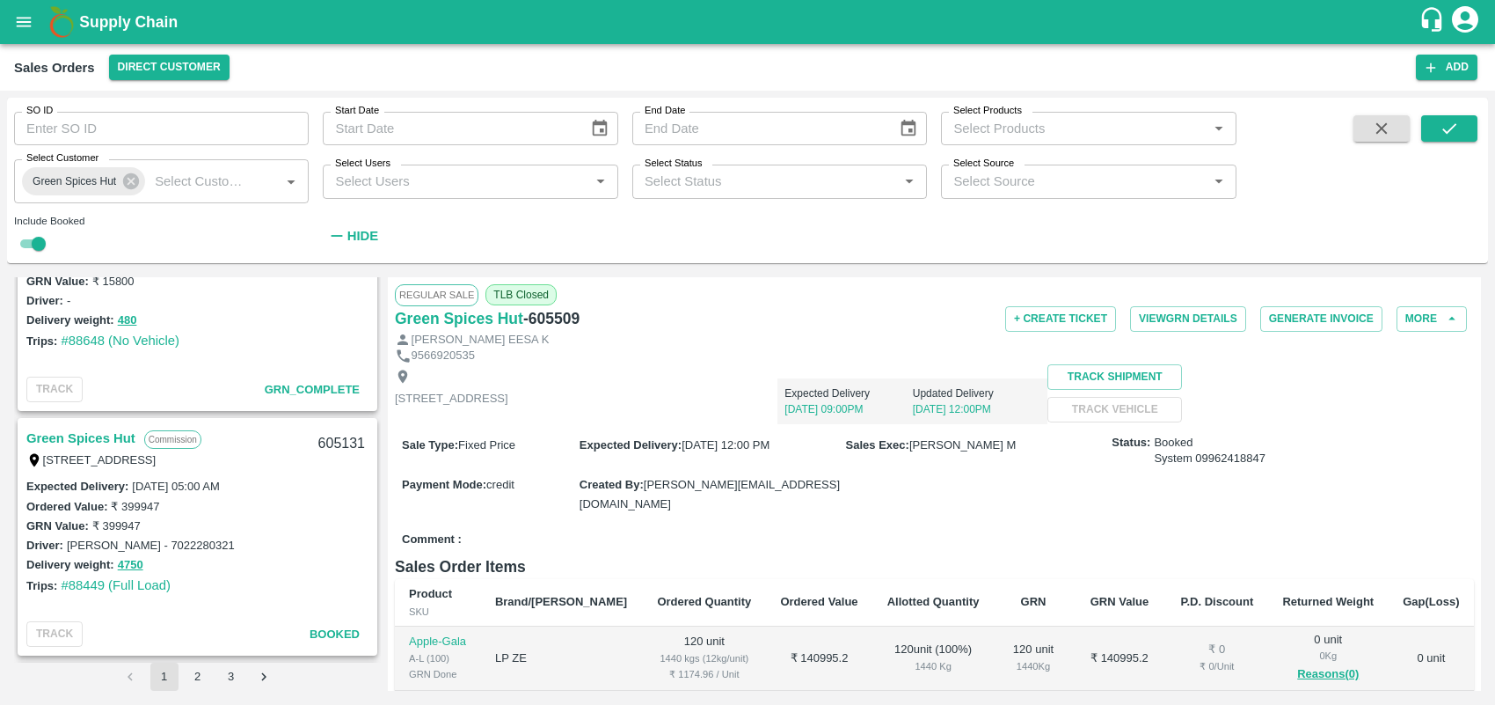
click at [92, 438] on link "Green Spices Hut" at bounding box center [80, 438] width 109 height 23
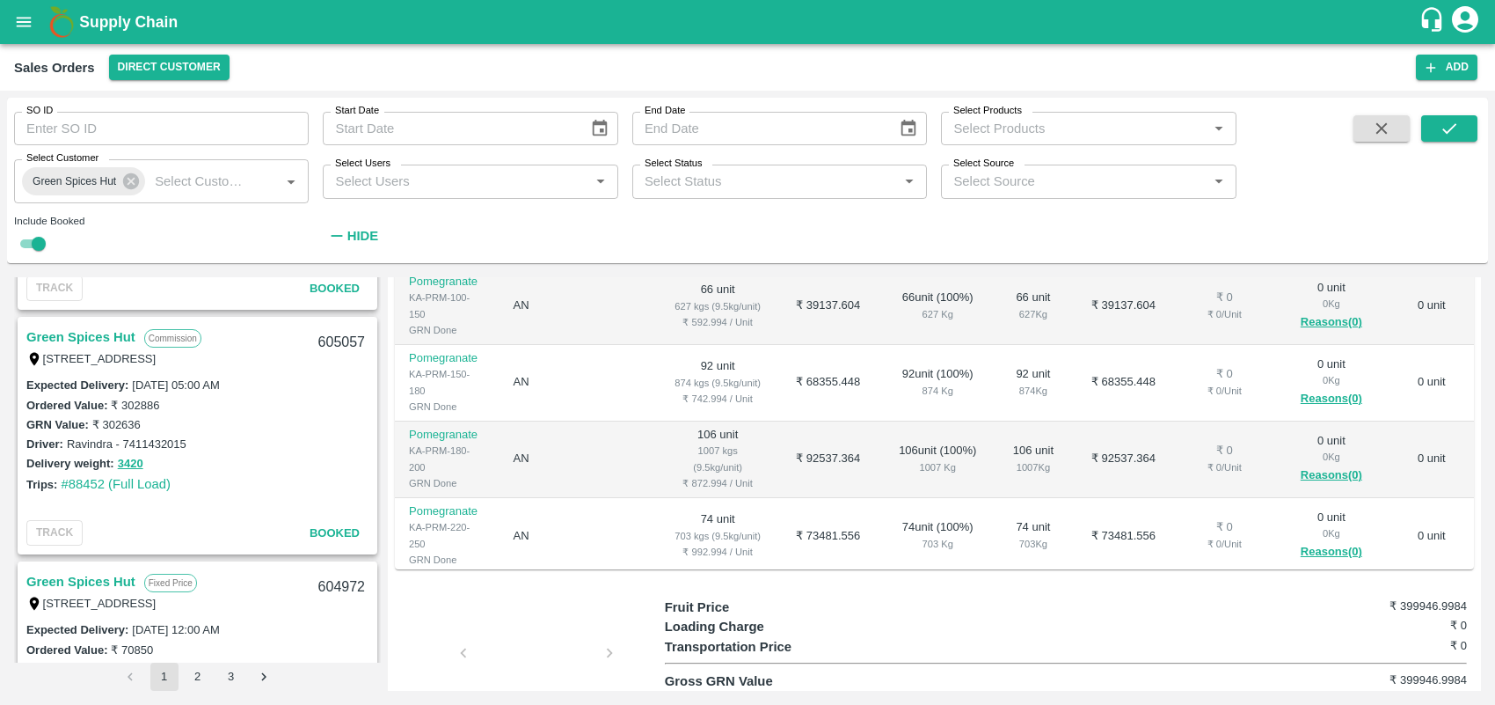
scroll to position [5117, 0]
